Goal: Task Accomplishment & Management: Complete application form

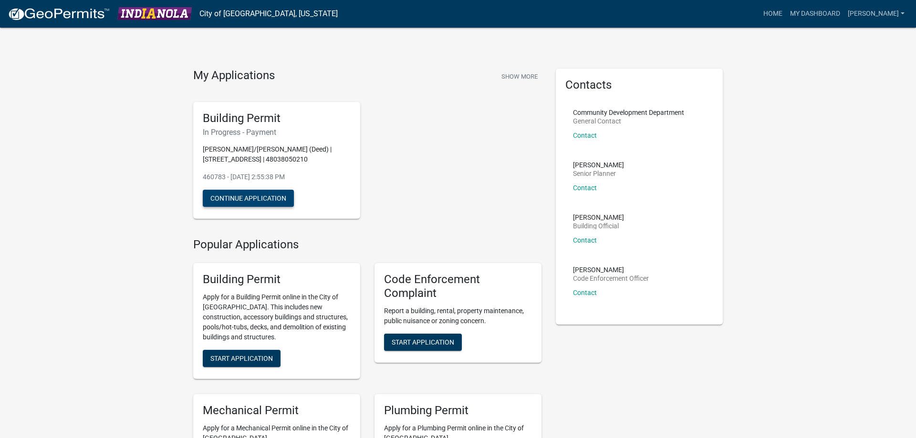
click at [262, 201] on button "Continue Application" at bounding box center [248, 198] width 91 height 17
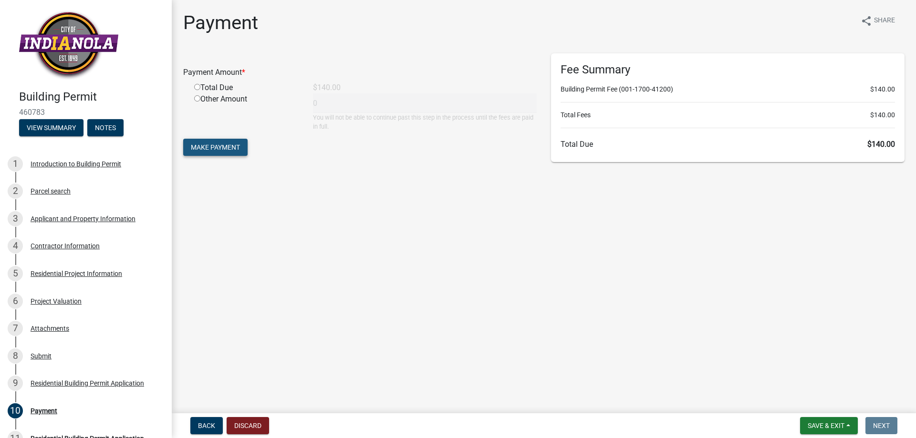
click at [228, 148] on span "Make Payment" at bounding box center [215, 148] width 49 height 8
click at [196, 96] on input "radio" at bounding box center [197, 98] width 6 height 6
radio input "true"
type input "140"
click at [212, 144] on span "Make Payment" at bounding box center [215, 148] width 49 height 8
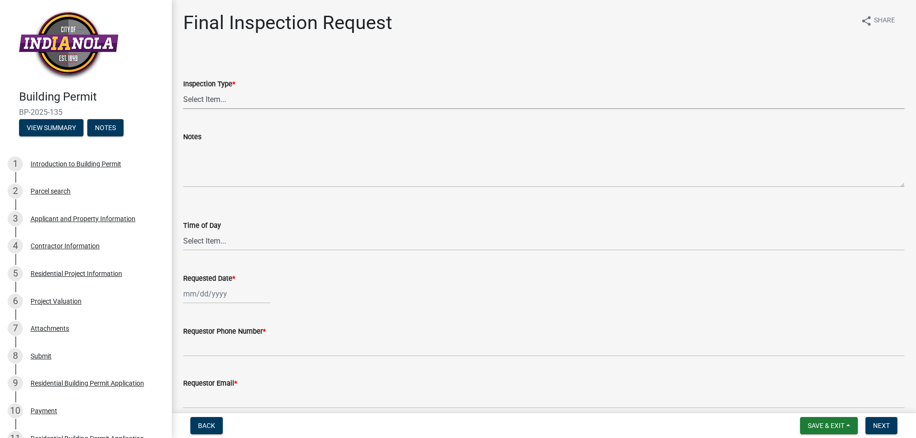
click at [183, 90] on select "Select Item... Final" at bounding box center [543, 100] width 721 height 20
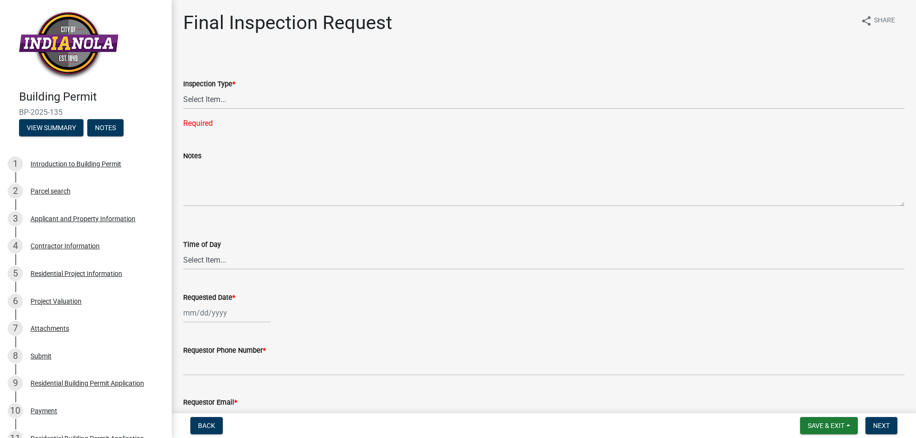
click at [313, 62] on div "Inspection Type * Select Item... Final Required" at bounding box center [543, 91] width 721 height 76
